Goal: Check status: Check status

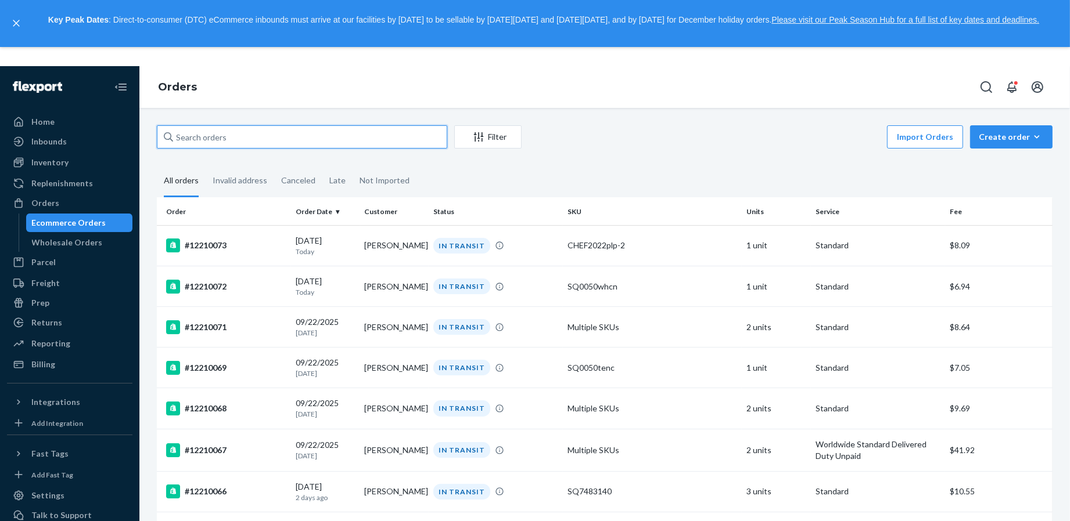
click at [311, 138] on input "text" at bounding box center [302, 136] width 290 height 23
type input "j"
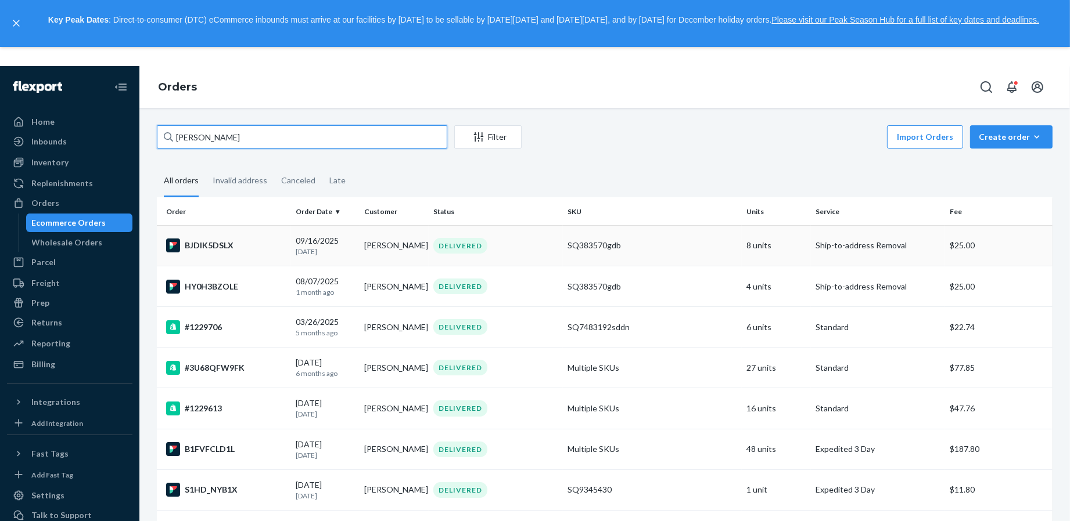
type input "[PERSON_NAME]"
click at [277, 244] on div "BJDIK5DSLX" at bounding box center [226, 246] width 120 height 14
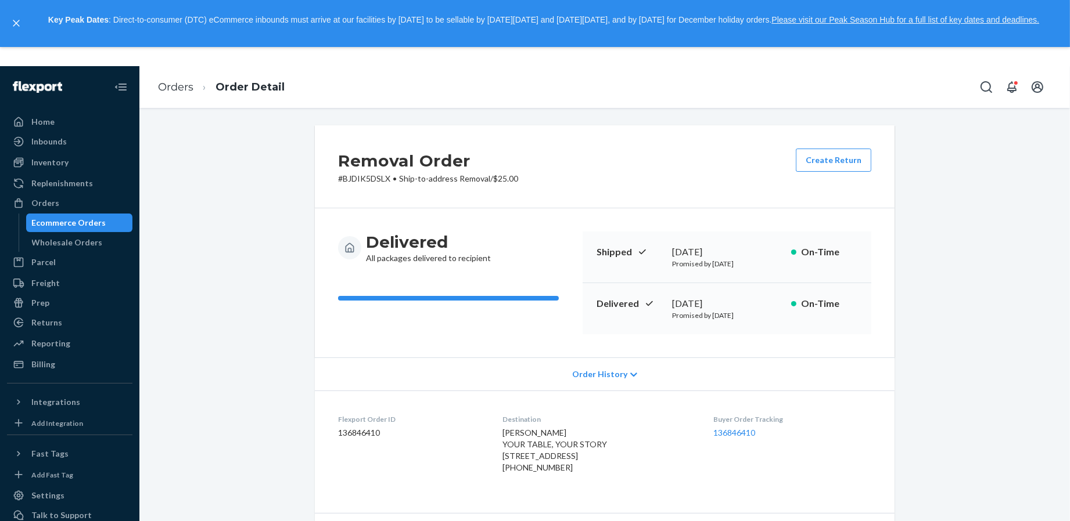
scroll to position [335, 0]
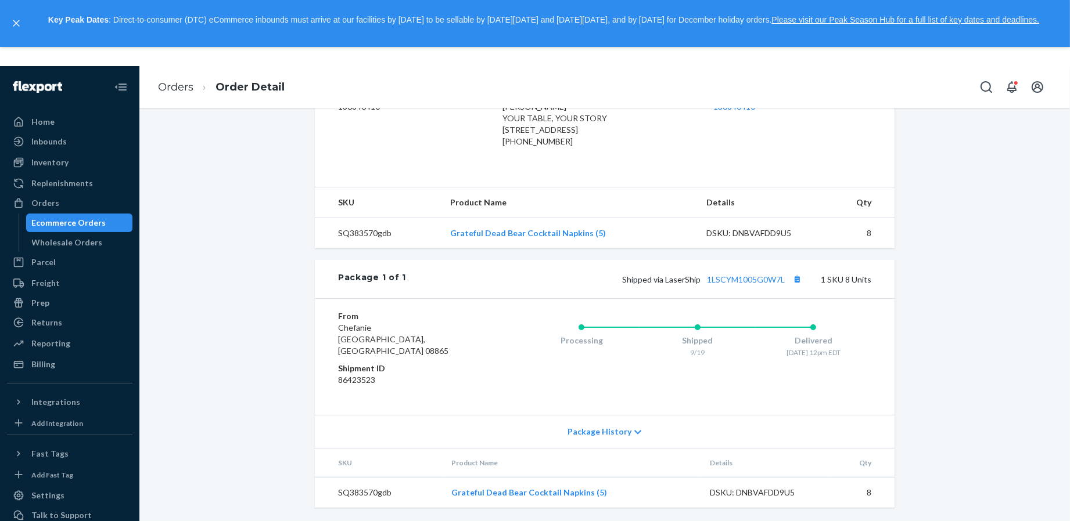
drag, startPoint x: 618, startPoint y: 291, endPoint x: 632, endPoint y: 285, distance: 15.3
click at [630, 287] on div "Shipped via LaserShip 1LSCYM1005G0W7L 1 SKU 8 Units" at bounding box center [638, 279] width 465 height 15
click at [728, 285] on link "1LSCYM1005G0W7L" at bounding box center [746, 280] width 78 height 10
click at [47, 202] on div "Orders" at bounding box center [45, 203] width 28 height 12
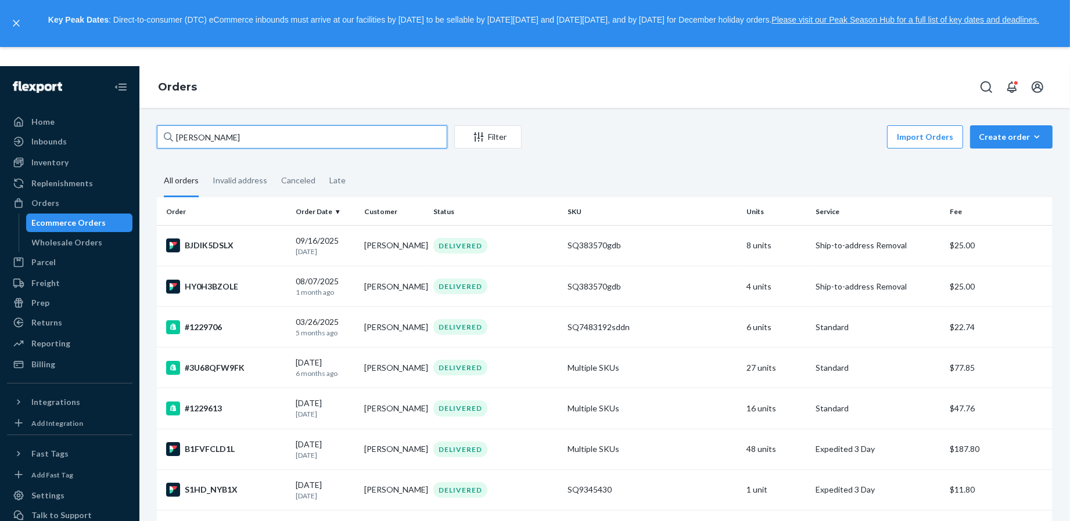
click at [271, 140] on input "[PERSON_NAME]" at bounding box center [302, 136] width 290 height 23
paste input "8AQ47DTTSM"
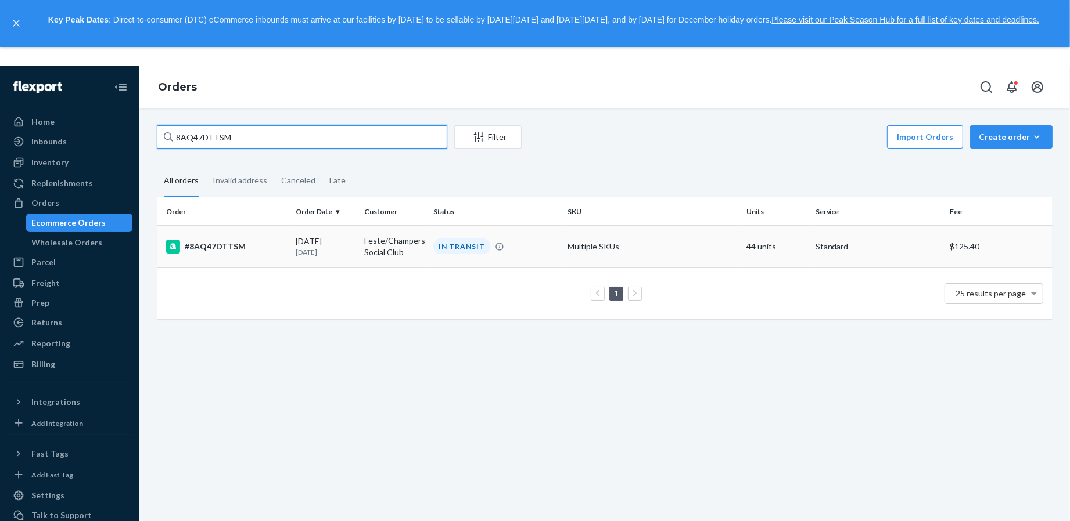
type input "8AQ47DTTSM"
click at [262, 255] on td "#8AQ47DTTSM" at bounding box center [224, 246] width 134 height 42
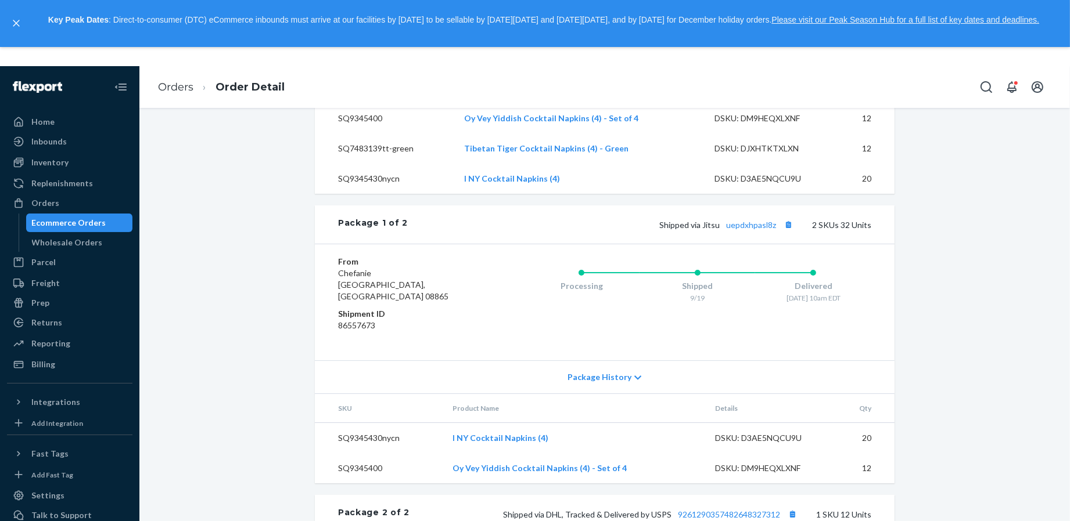
scroll to position [470, 0]
click at [792, 234] on button "Copy tracking number" at bounding box center [787, 226] width 15 height 15
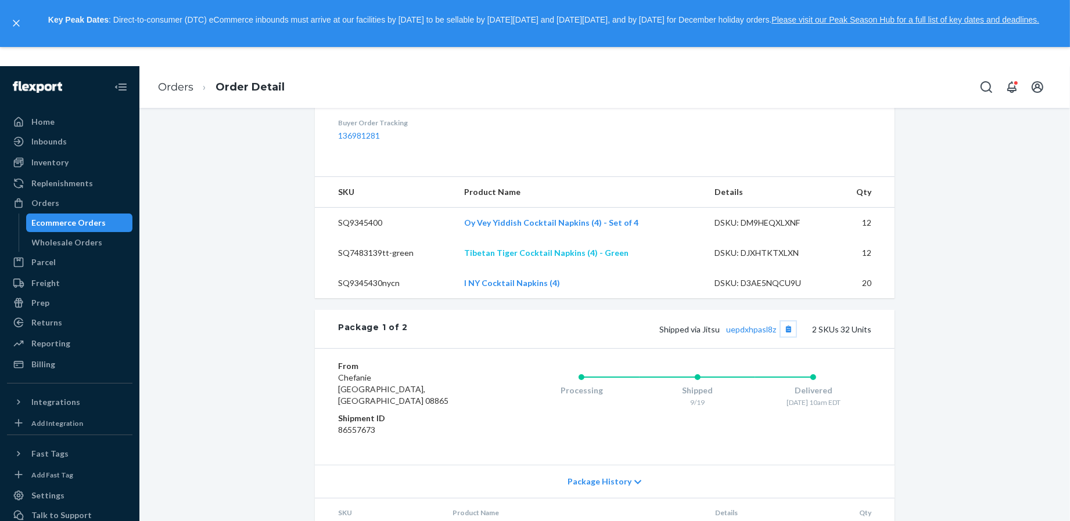
scroll to position [0, 0]
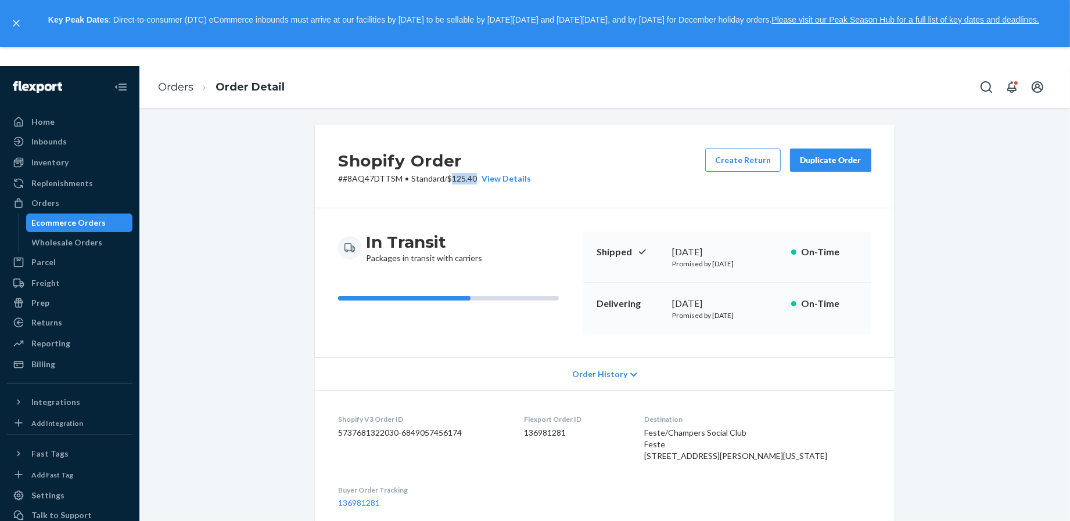
drag, startPoint x: 454, startPoint y: 182, endPoint x: 477, endPoint y: 182, distance: 22.6
click at [477, 182] on p "# #8AQ47DTTSM • Standard / $125.40 View Details" at bounding box center [434, 179] width 193 height 12
copy p "125.40"
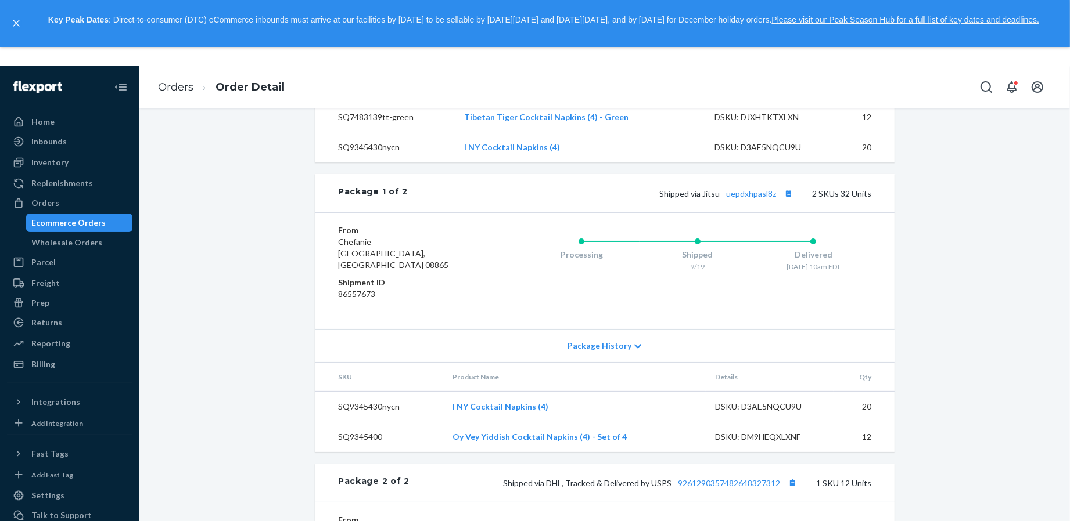
scroll to position [704, 0]
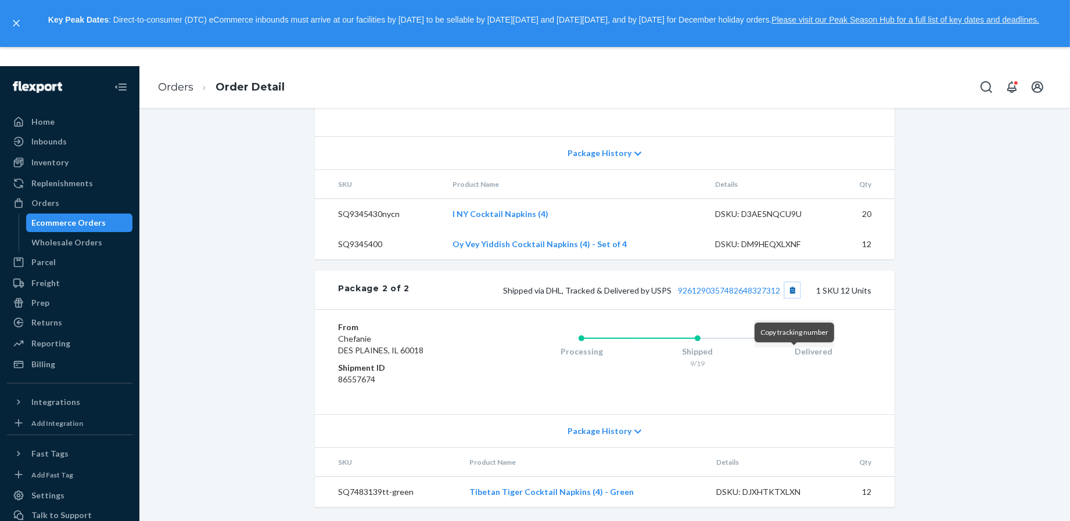
click at [794, 290] on button "Copy tracking number" at bounding box center [792, 290] width 15 height 15
click at [55, 207] on div "Orders" at bounding box center [45, 203] width 28 height 12
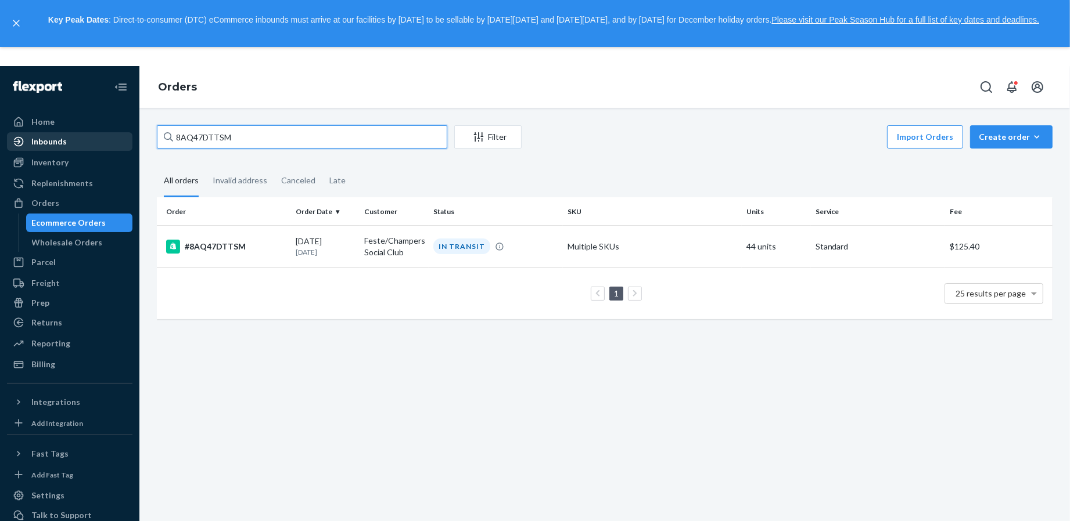
drag, startPoint x: 296, startPoint y: 144, endPoint x: 111, endPoint y: 136, distance: 185.4
click at [111, 136] on div "Home Inbounds Shipping Plans Problems Inventory Products Replenishments Orders …" at bounding box center [535, 293] width 1070 height 455
paste input "SWGZ72TRFC"
type input "SWGZ72TRFC"
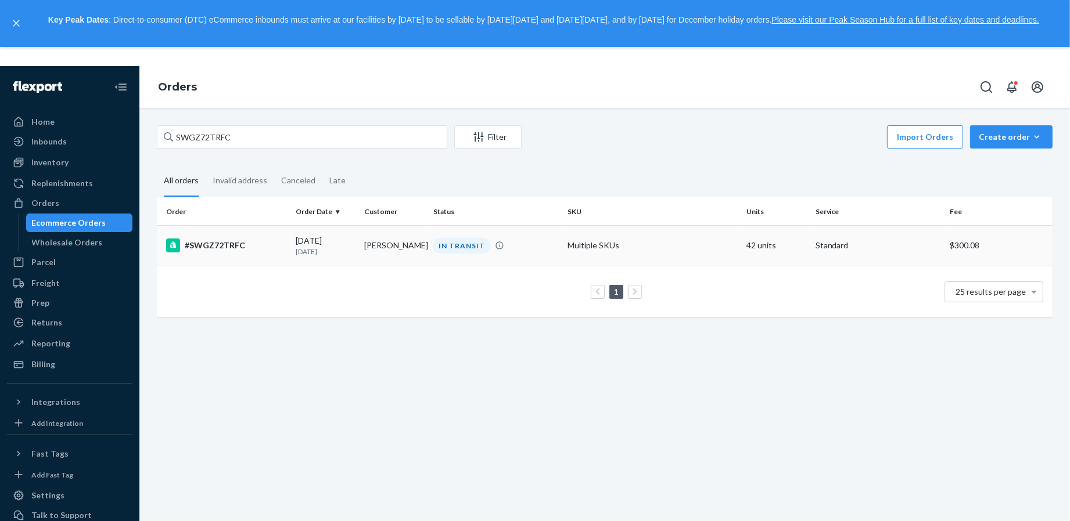
click at [260, 238] on td "#SWGZ72TRFC" at bounding box center [224, 245] width 134 height 41
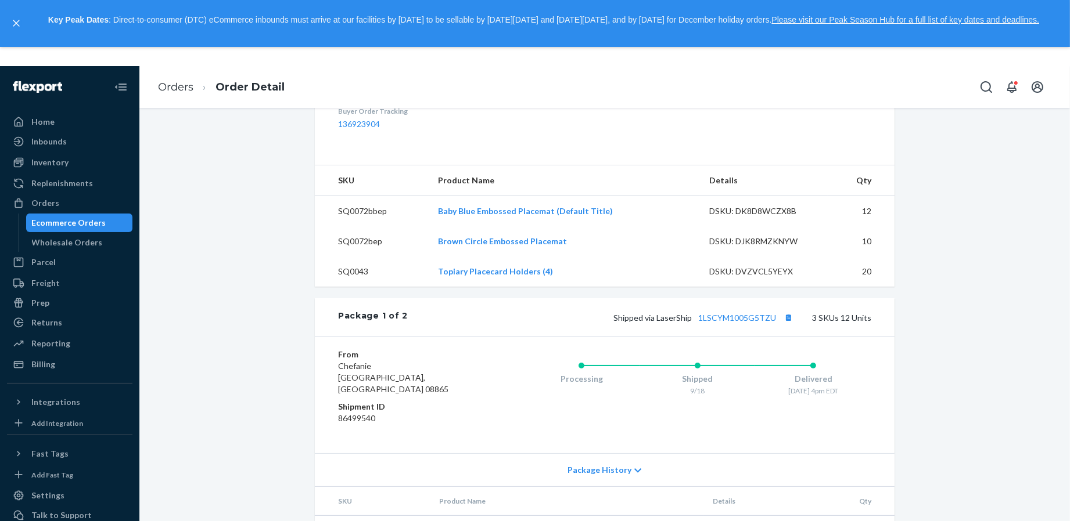
scroll to position [392, 0]
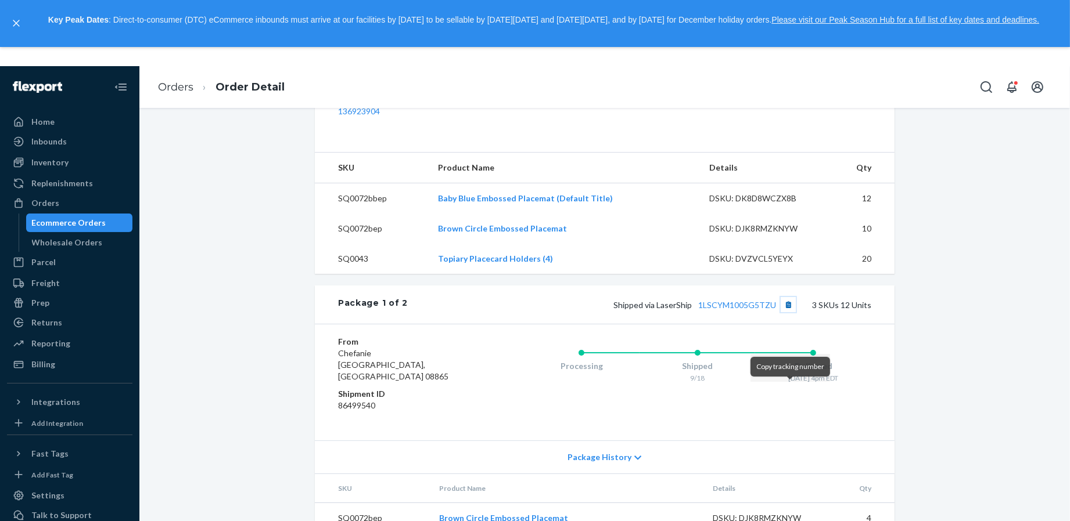
click at [790, 312] on button "Copy tracking number" at bounding box center [787, 304] width 15 height 15
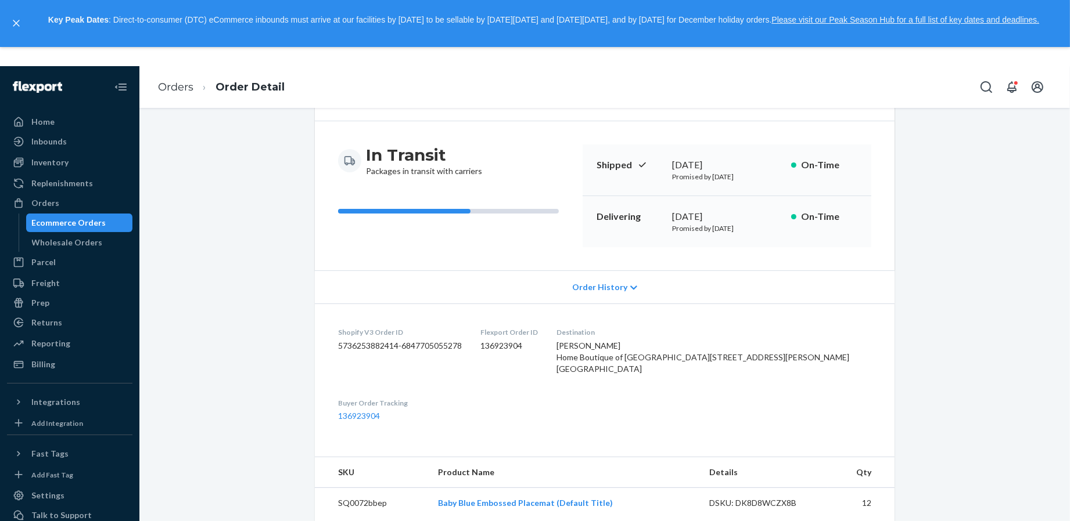
scroll to position [0, 0]
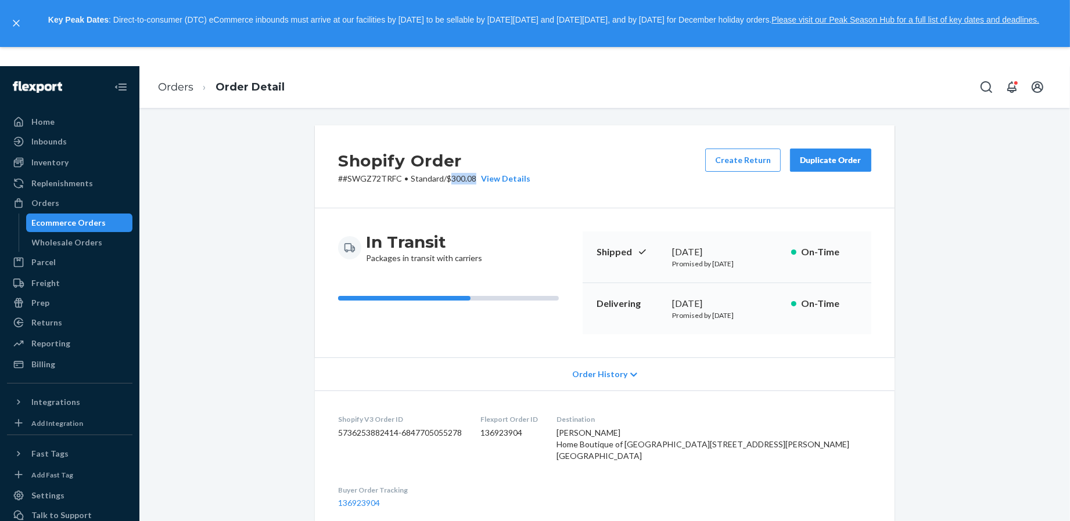
drag, startPoint x: 477, startPoint y: 182, endPoint x: 454, endPoint y: 184, distance: 23.3
click at [454, 184] on p "# #SWGZ72TRFC • Standard / $300.08 View Details" at bounding box center [434, 179] width 192 height 12
copy p "300.08"
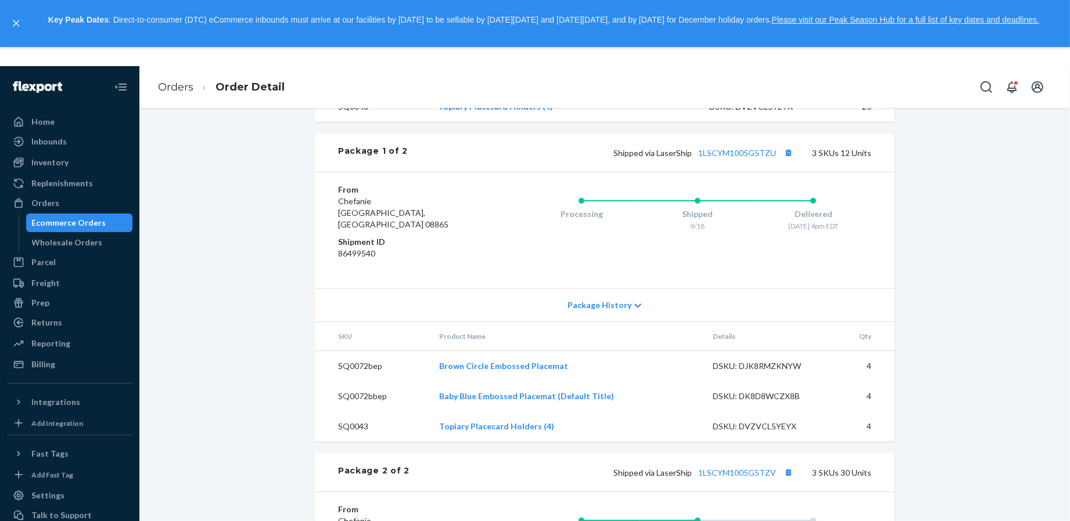
scroll to position [613, 0]
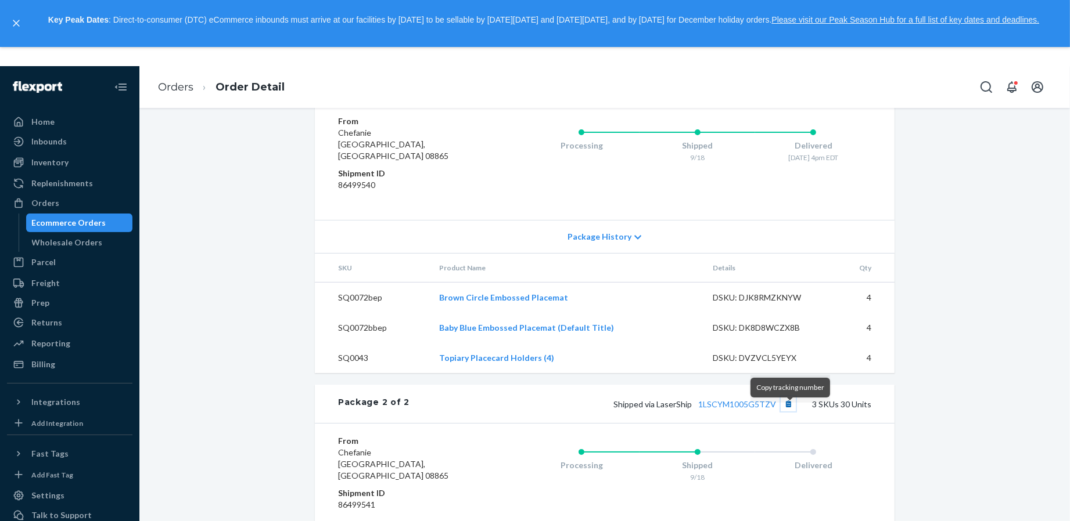
click at [787, 412] on button "Copy tracking number" at bounding box center [787, 404] width 15 height 15
click at [94, 206] on div "Orders" at bounding box center [69, 203] width 123 height 16
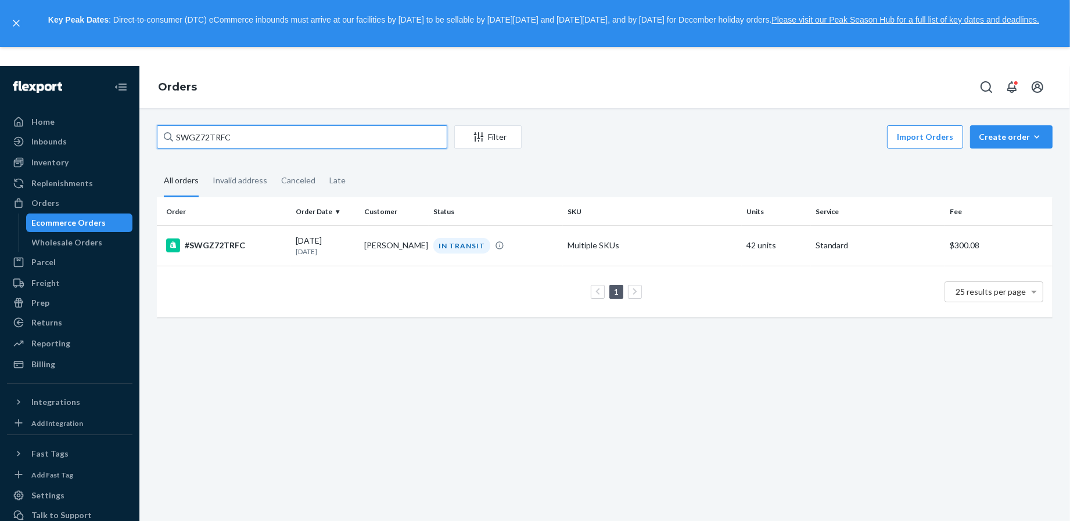
click at [336, 142] on input "SWGZ72TRFC" at bounding box center [302, 136] width 290 height 23
paste input "ECE6AQCC5T"
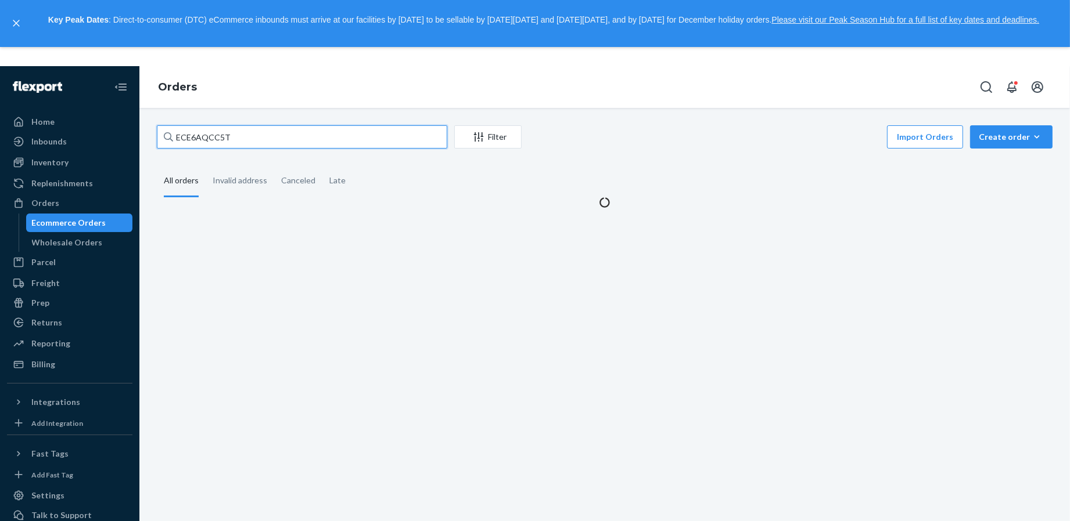
type input "ECE6AQCC5T"
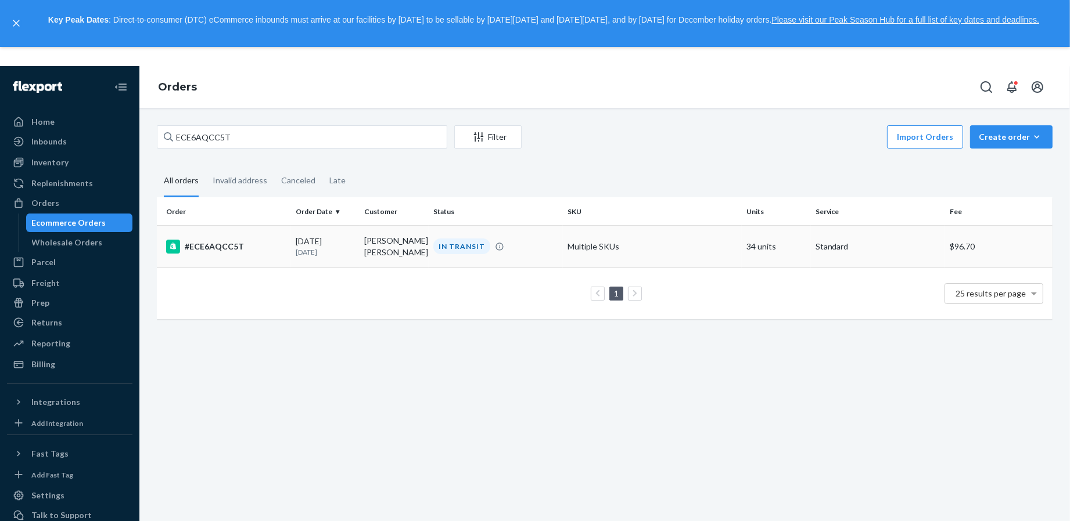
click at [275, 250] on div "#ECE6AQCC5T" at bounding box center [226, 247] width 120 height 14
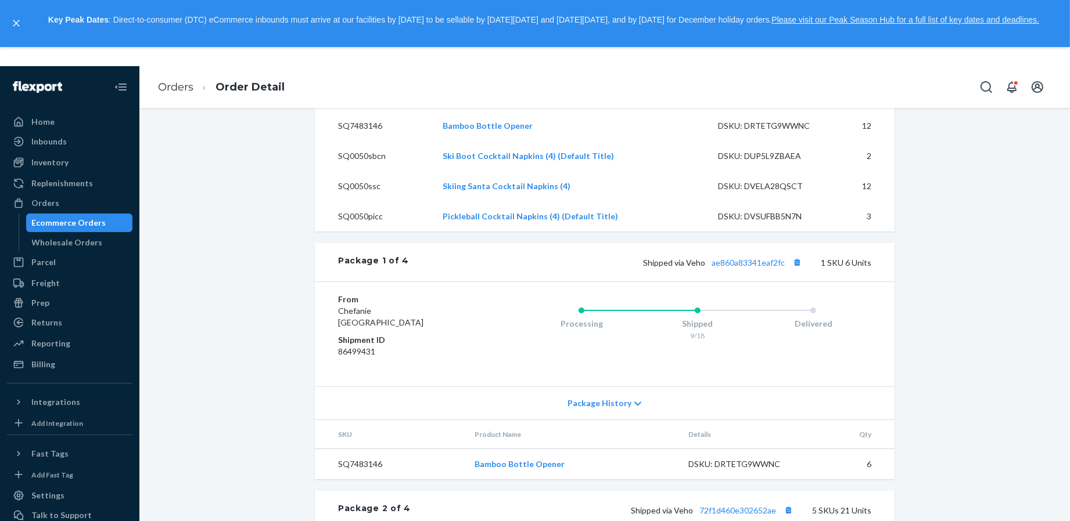
scroll to position [526, 0]
click at [793, 269] on button "Copy tracking number" at bounding box center [796, 261] width 15 height 15
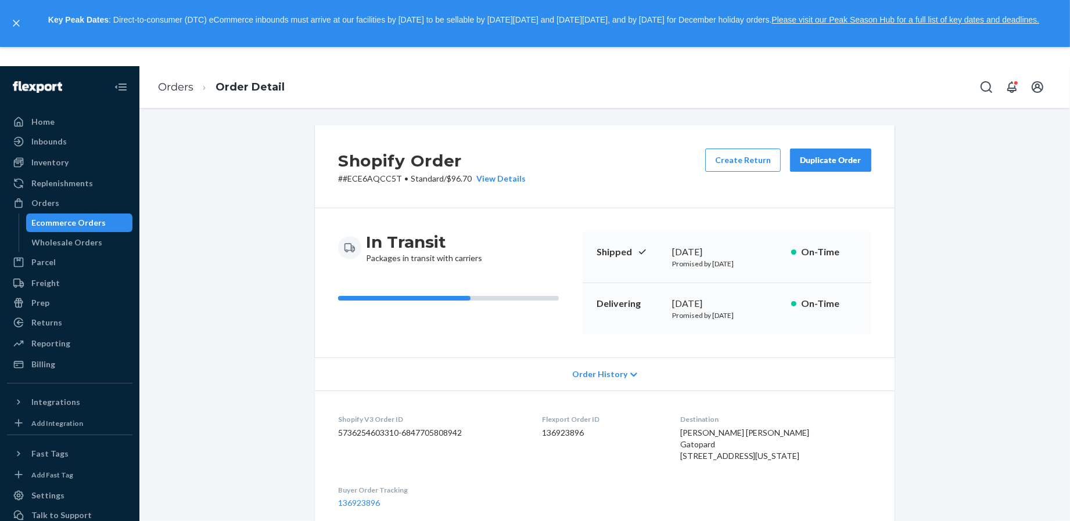
drag, startPoint x: 473, startPoint y: 180, endPoint x: 447, endPoint y: 180, distance: 25.6
click at [447, 180] on p "# #ECE6AQCC5T • Standard / $96.70 View Details" at bounding box center [432, 179] width 188 height 12
drag, startPoint x: 471, startPoint y: 179, endPoint x: 453, endPoint y: 180, distance: 18.0
click at [453, 180] on p "# #ECE6AQCC5T • Standard / $96.70 View Details" at bounding box center [432, 179] width 188 height 12
copy p "96.70"
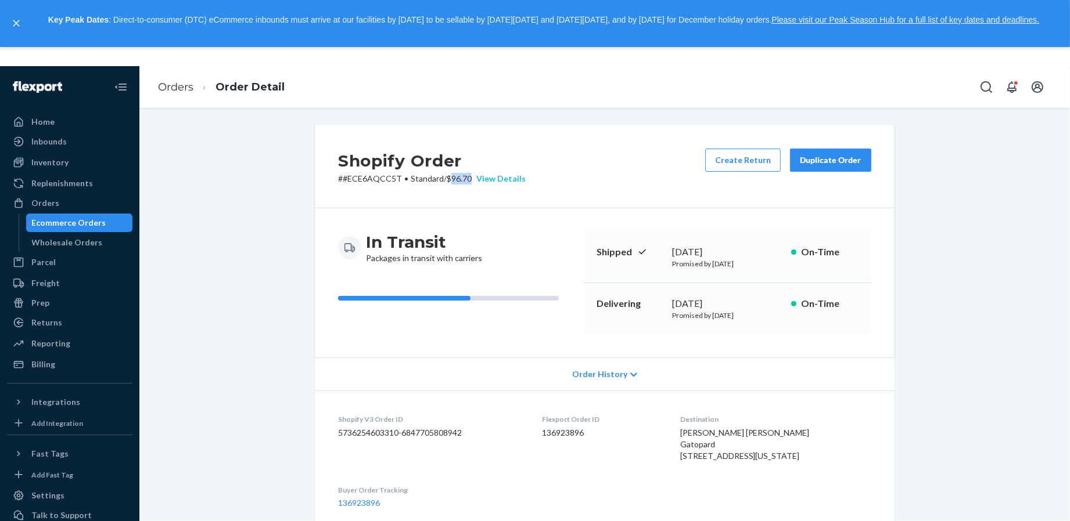
click at [503, 179] on div "View Details" at bounding box center [499, 179] width 54 height 12
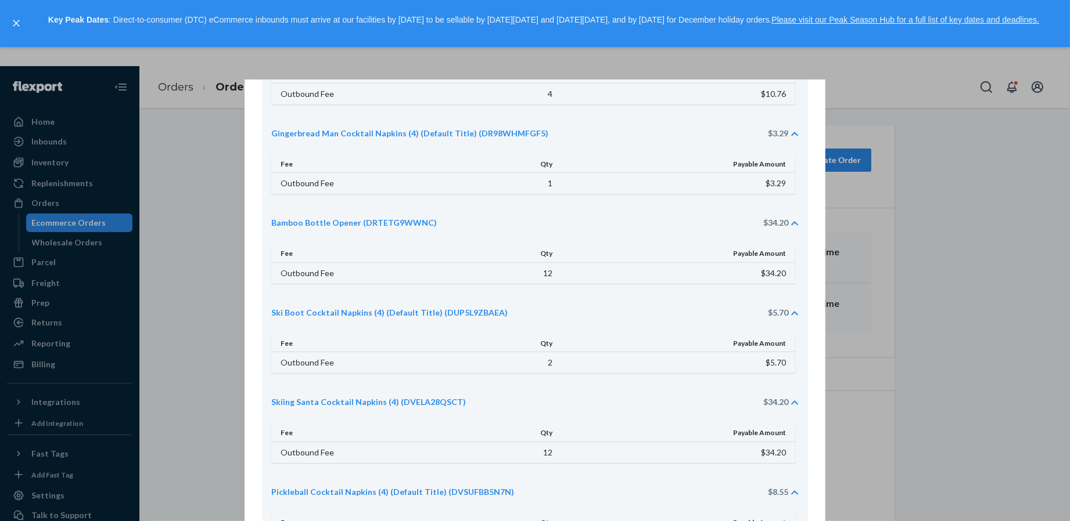
scroll to position [144, 0]
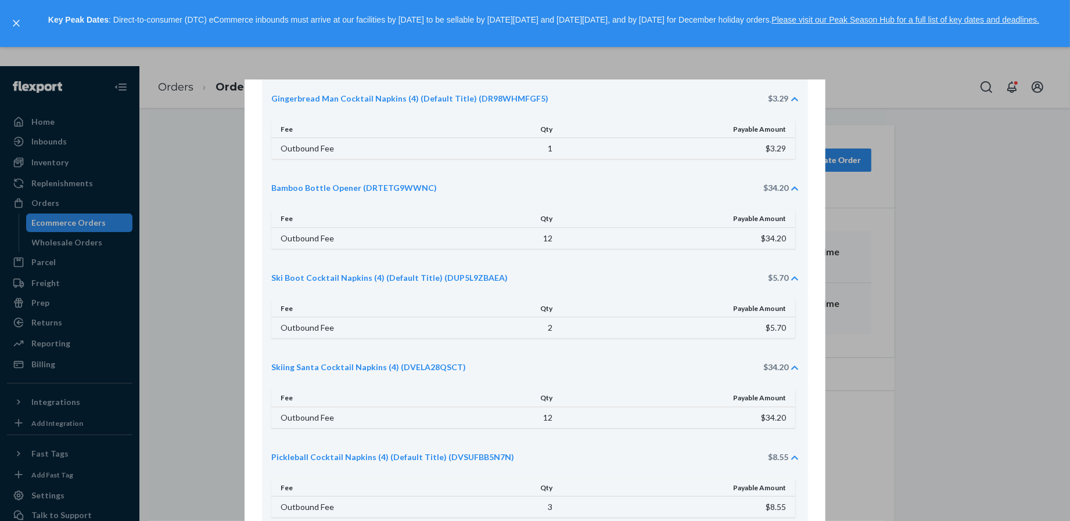
click at [851, 268] on div "Pricing Summary Baby Heart Cocktail Napkins (4) (Default Title) (D6ZKEMVCBEL) $…" at bounding box center [535, 293] width 1070 height 455
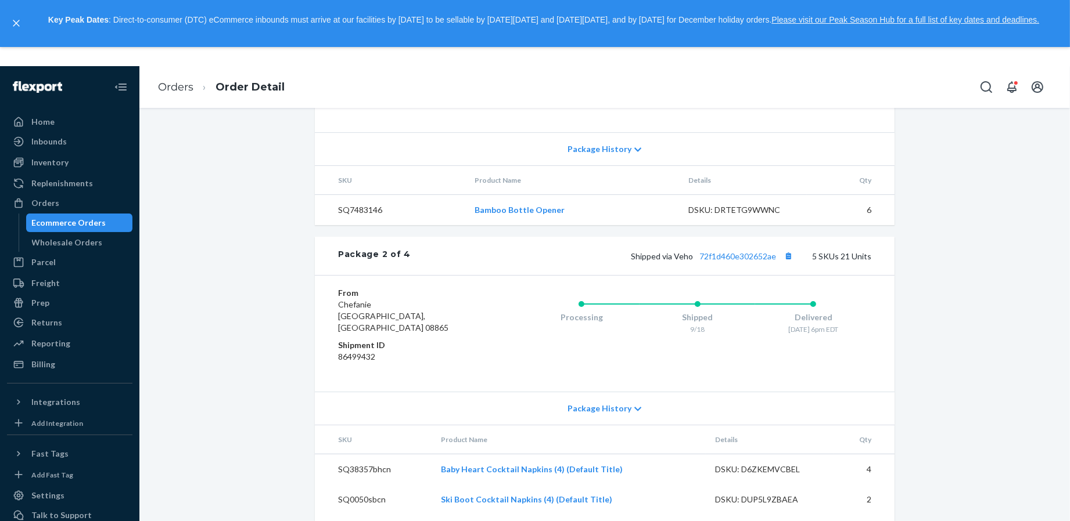
scroll to position [785, 0]
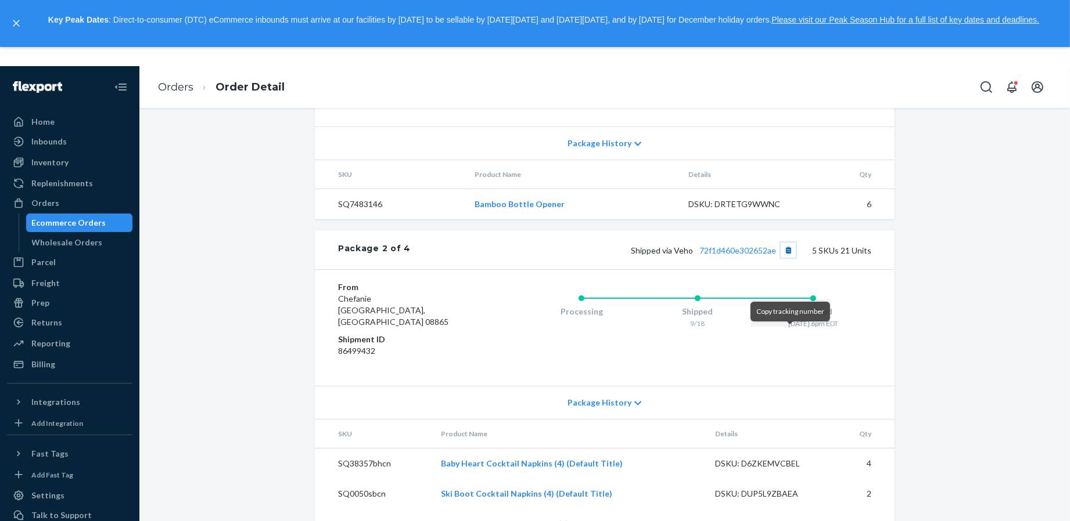
click at [795, 258] on button "Copy tracking number" at bounding box center [787, 250] width 15 height 15
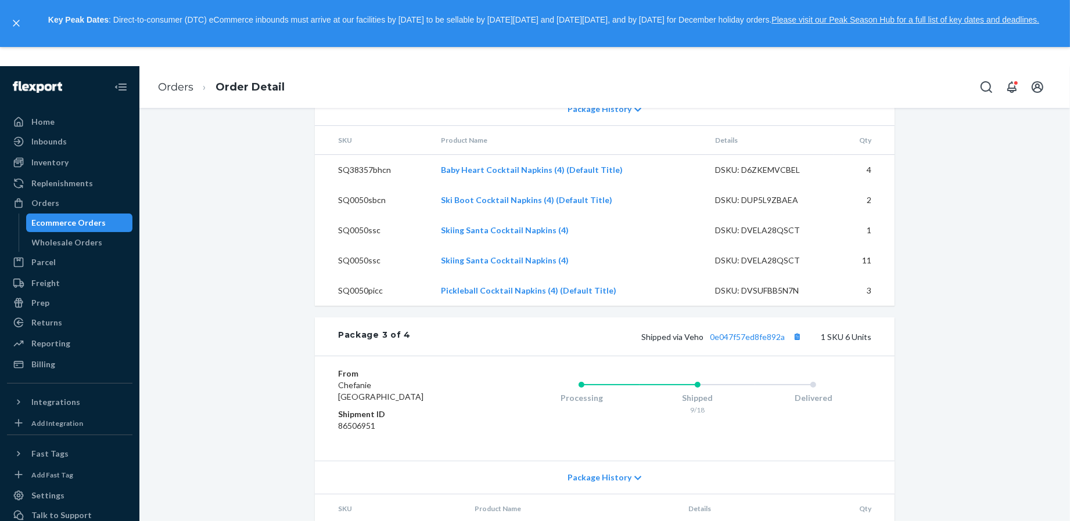
scroll to position [1081, 0]
click at [797, 340] on button "Copy tracking number" at bounding box center [796, 335] width 15 height 15
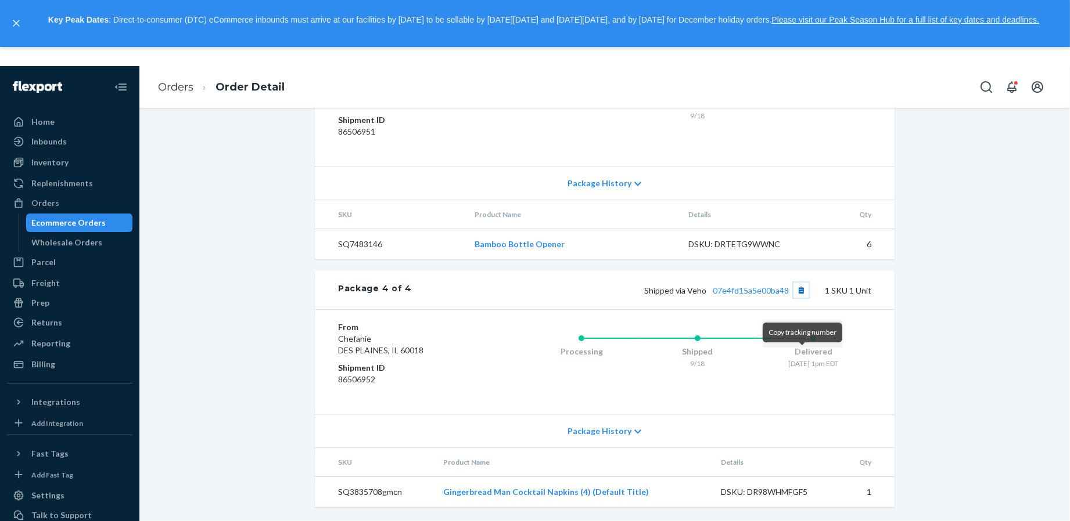
click at [803, 292] on button "Copy tracking number" at bounding box center [800, 290] width 15 height 15
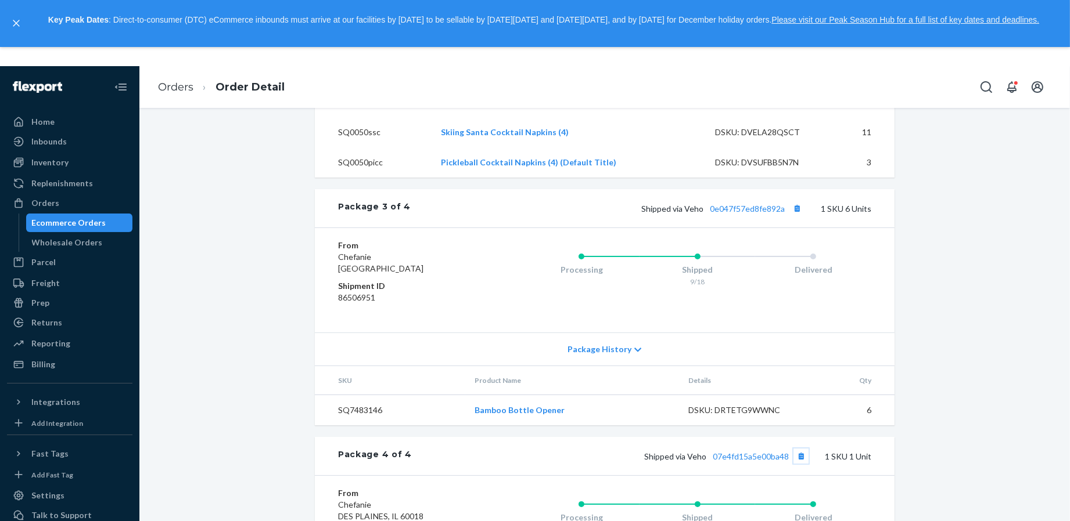
scroll to position [1168, 0]
